Goal: Task Accomplishment & Management: Use online tool/utility

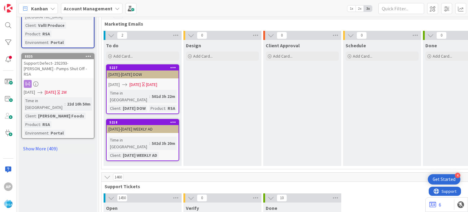
scroll to position [793, 0]
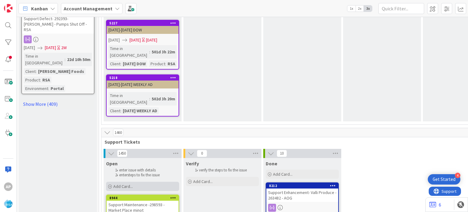
click at [113, 183] on span "Add Card..." at bounding box center [123, 185] width 20 height 5
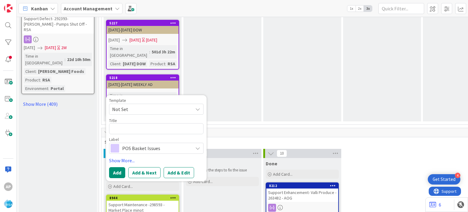
click at [155, 105] on span "Not Set" at bounding box center [150, 109] width 76 height 8
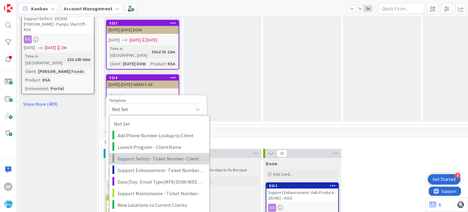
click at [148, 153] on link "Support Defect- Ticket Number- Client Name- Product Name" at bounding box center [159, 159] width 100 height 12
type textarea "x"
type textarea "Support Defect- Ticket Number- Client Name- Product Name"
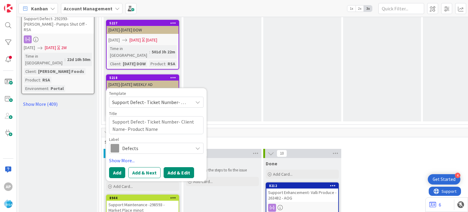
click at [173, 167] on button "Add & Edit" at bounding box center [179, 172] width 30 height 11
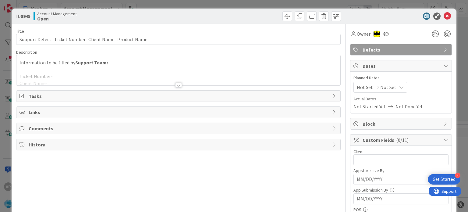
click at [176, 86] on div at bounding box center [178, 85] width 7 height 5
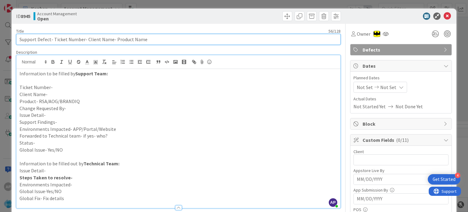
drag, startPoint x: 86, startPoint y: 38, endPoint x: 110, endPoint y: 39, distance: 23.8
click at [110, 39] on input "Support Defect- Ticket Number- Client Name- Product Name" at bounding box center [178, 39] width 324 height 11
drag, startPoint x: 178, startPoint y: 39, endPoint x: 144, endPoint y: 39, distance: 34.1
click at [144, 39] on input "Support Defect- Ticket Number- [PERSON_NAME] & Sons Supermarket - Product Name" at bounding box center [178, 39] width 324 height 11
drag, startPoint x: 52, startPoint y: 39, endPoint x: 82, endPoint y: 37, distance: 29.9
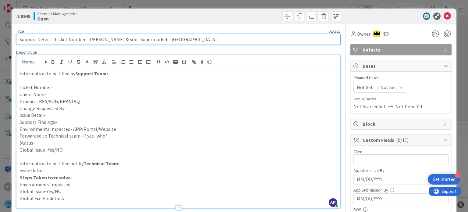
click at [82, 37] on input "Support Defect- Ticket Number- [PERSON_NAME] & Sons Supermarket - [GEOGRAPHIC_D…" at bounding box center [178, 39] width 324 height 11
paste input "#298611"
click at [54, 37] on input "Support Defect-#298611- [PERSON_NAME] & Sons Supermarket - [GEOGRAPHIC_DATA]" at bounding box center [178, 39] width 324 height 11
type input "Support Defect-298611- [PERSON_NAME] & Sons Supermarket - [GEOGRAPHIC_DATA]"
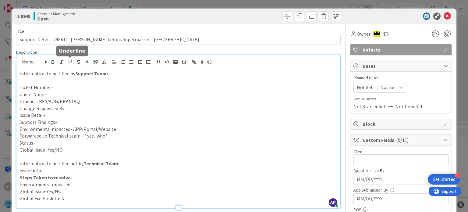
click at [64, 86] on p "Ticket Number-" at bounding box center [179, 87] width 318 height 7
paste div
click at [53, 86] on p "Ticket Number-#298611" at bounding box center [179, 87] width 318 height 7
click at [56, 95] on p "Client Name-" at bounding box center [179, 94] width 318 height 7
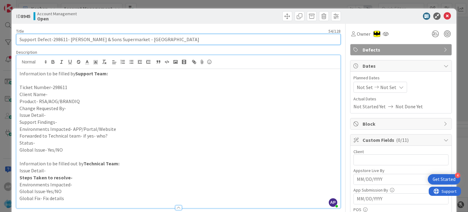
drag, startPoint x: 69, startPoint y: 39, endPoint x: 122, endPoint y: 41, distance: 53.4
click at [122, 41] on input "Support Defect-298611- [PERSON_NAME] & Sons Supermarket - [GEOGRAPHIC_DATA]" at bounding box center [178, 39] width 324 height 11
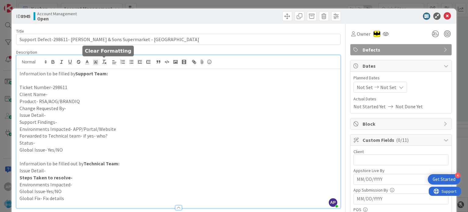
click at [55, 94] on p "Client Name-" at bounding box center [179, 94] width 318 height 7
click at [94, 105] on p "Change Requested By-" at bounding box center [179, 108] width 318 height 7
click at [96, 100] on p "Product- RSA/AOG/BRANDIQ" at bounding box center [179, 101] width 318 height 7
click at [72, 105] on p "Change Requested By-" at bounding box center [179, 108] width 318 height 7
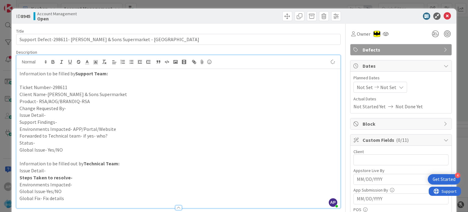
click at [72, 109] on p "Change Requested By-" at bounding box center [179, 108] width 318 height 7
click at [59, 115] on p "Issue Detail-" at bounding box center [179, 115] width 318 height 7
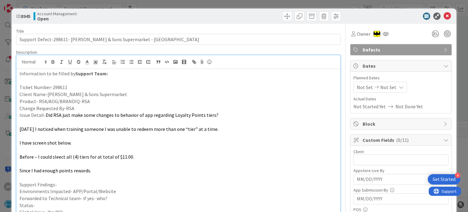
click at [75, 185] on p "Support Findings-" at bounding box center [179, 184] width 318 height 7
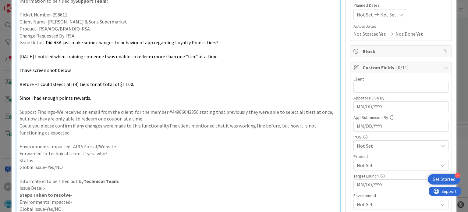
scroll to position [94, 0]
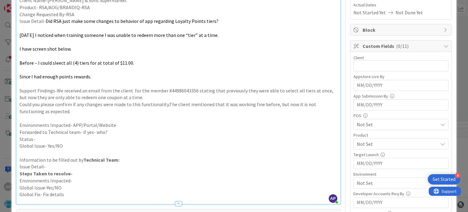
click at [127, 126] on p "Environments Impacted- APP/Portal/Website" at bounding box center [179, 125] width 318 height 7
click at [118, 132] on p "Forwarded to Technical team- if yes- who?" at bounding box center [179, 132] width 318 height 7
click at [90, 140] on p "Status-" at bounding box center [179, 139] width 318 height 7
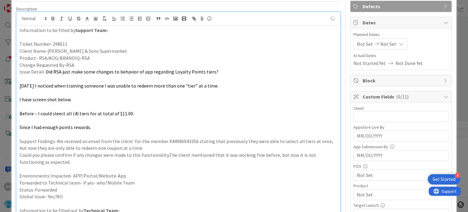
scroll to position [0, 0]
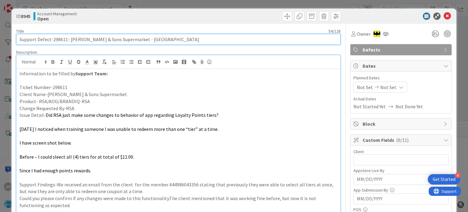
drag, startPoint x: 68, startPoint y: 39, endPoint x: 122, endPoint y: 41, distance: 53.7
click at [122, 41] on input "Support Defect-298611- [PERSON_NAME] & Sons Supermarket - [GEOGRAPHIC_DATA]" at bounding box center [178, 39] width 324 height 11
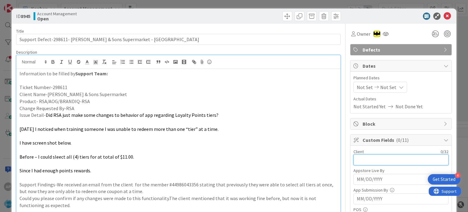
click at [360, 161] on input "text" at bounding box center [401, 159] width 95 height 11
paste input "[PERSON_NAME] & Sons Supermarket"
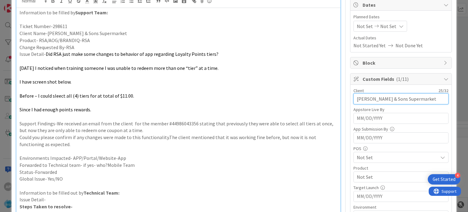
type input "[PERSON_NAME] & Sons Supermarket"
click at [361, 26] on span "Not Set" at bounding box center [365, 26] width 16 height 7
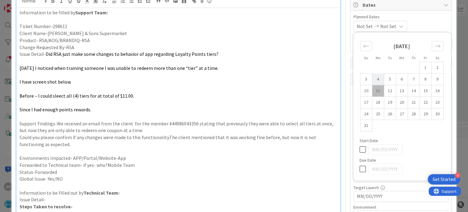
click at [372, 76] on td "4" at bounding box center [378, 79] width 12 height 12
type input "[DATE]"
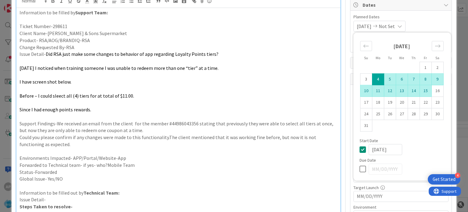
click at [420, 90] on td "15" at bounding box center [426, 91] width 12 height 12
type input "[DATE]"
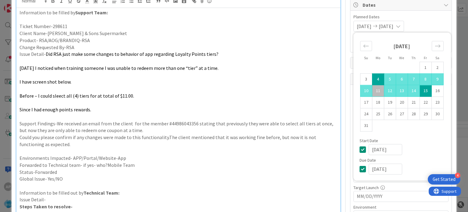
click at [293, 69] on p "[DATE] I noticed when training someone I was unable to redeem more than one “ti…" at bounding box center [179, 68] width 318 height 7
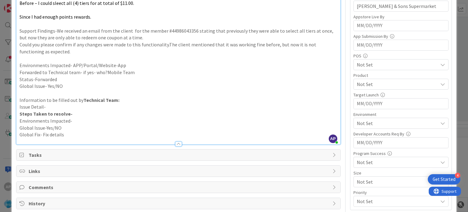
scroll to position [183, 0]
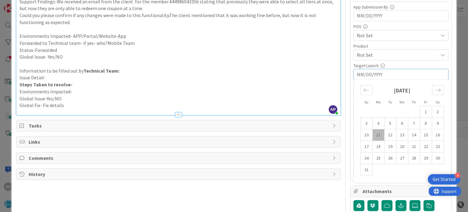
click at [294, 55] on p "Global Issue- Yes/NO" at bounding box center [179, 56] width 318 height 7
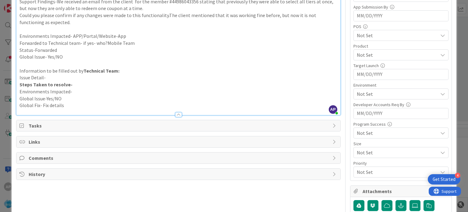
click at [362, 56] on span "Not Set" at bounding box center [397, 54] width 81 height 7
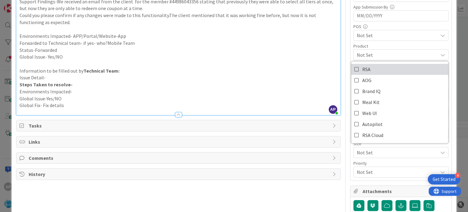
click at [362, 68] on span "RSA" at bounding box center [366, 69] width 8 height 9
click at [309, 72] on p "Information to be filled out by Technical Team:" at bounding box center [179, 70] width 318 height 7
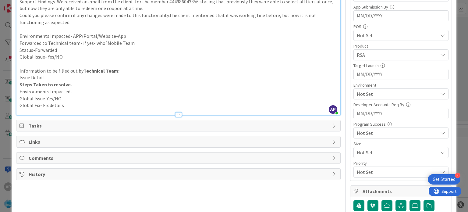
scroll to position [233, 0]
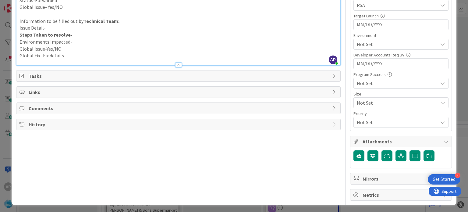
click at [378, 43] on span "Not Set" at bounding box center [397, 44] width 81 height 7
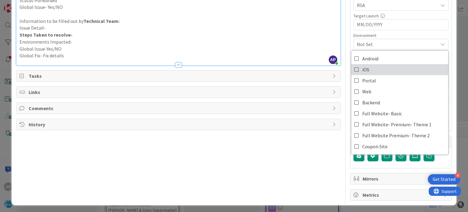
click at [354, 69] on icon at bounding box center [356, 69] width 5 height 9
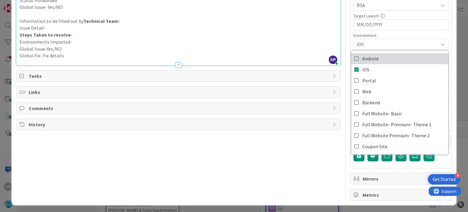
click at [354, 58] on icon at bounding box center [356, 58] width 5 height 9
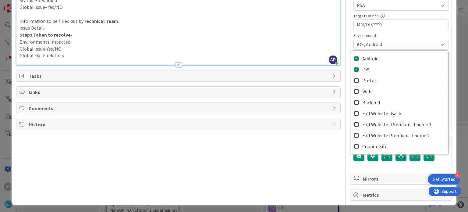
click at [297, 41] on p "Environments Impacted-" at bounding box center [179, 41] width 318 height 7
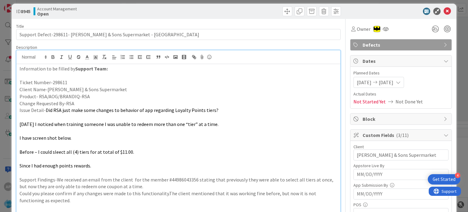
scroll to position [0, 0]
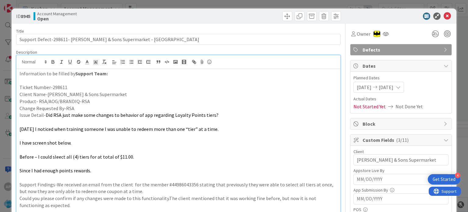
click at [255, 130] on p "[DATE] I noticed when training someone I was unable to redeem more than one “ti…" at bounding box center [179, 129] width 318 height 7
